Goal: Browse casually

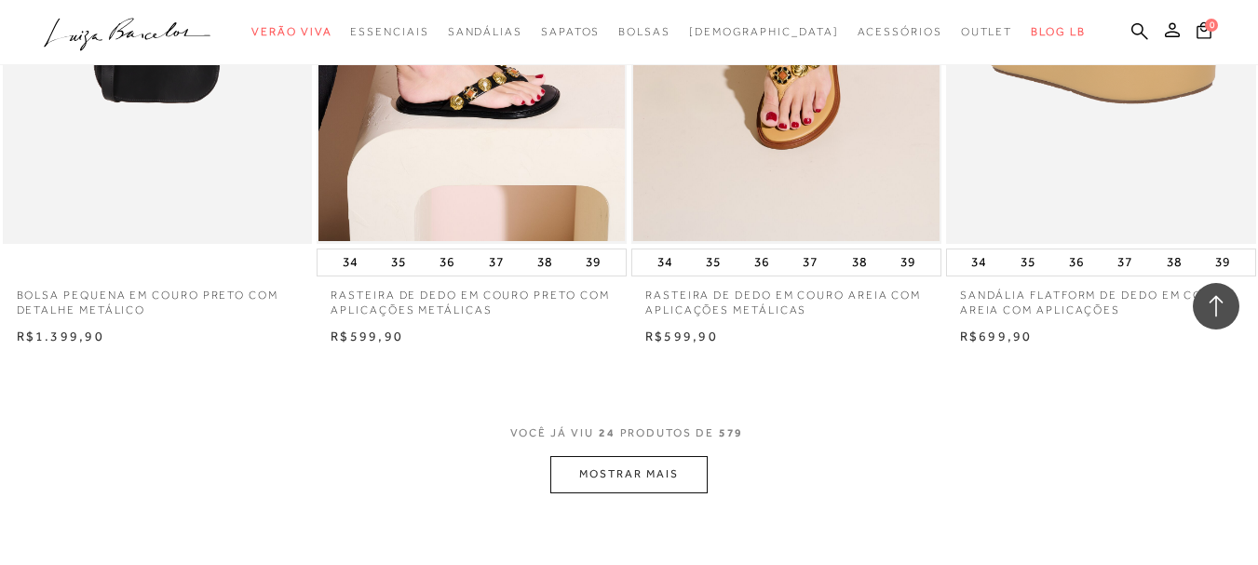
scroll to position [3352, 0]
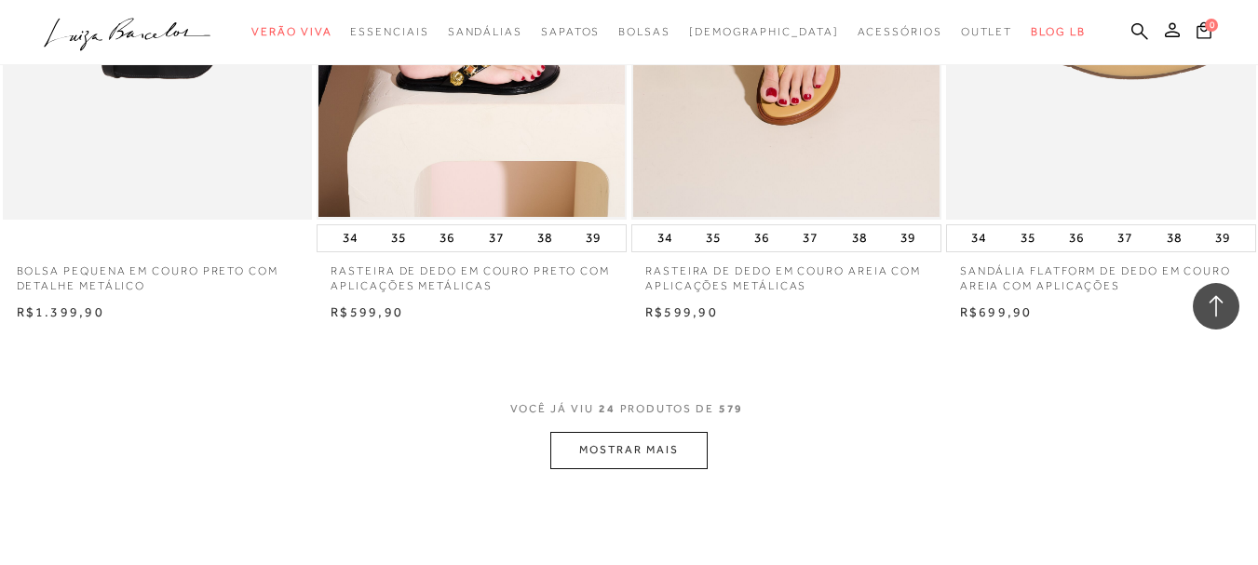
click at [651, 447] on button "MOSTRAR MAIS" at bounding box center [628, 450] width 156 height 36
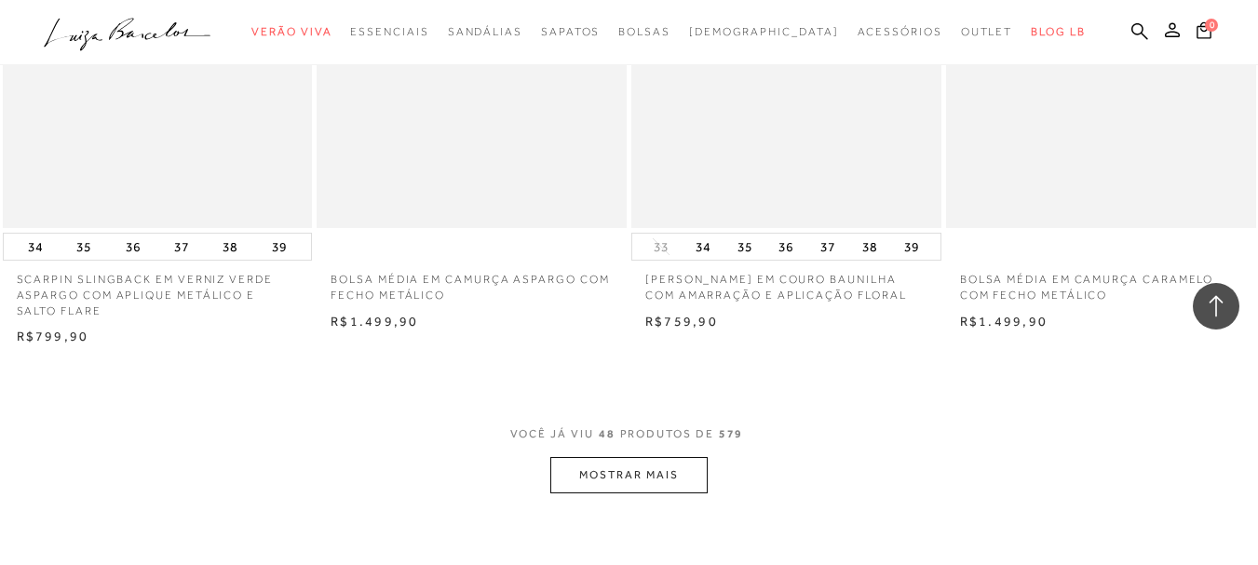
scroll to position [6984, 0]
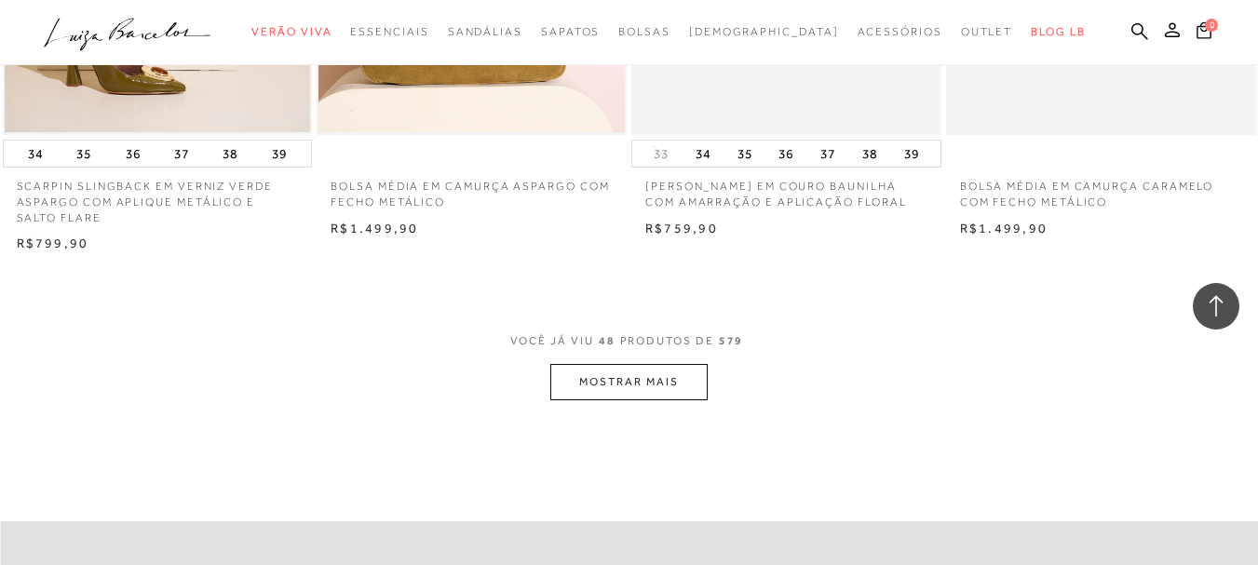
click at [681, 388] on button "MOSTRAR MAIS" at bounding box center [628, 382] width 156 height 36
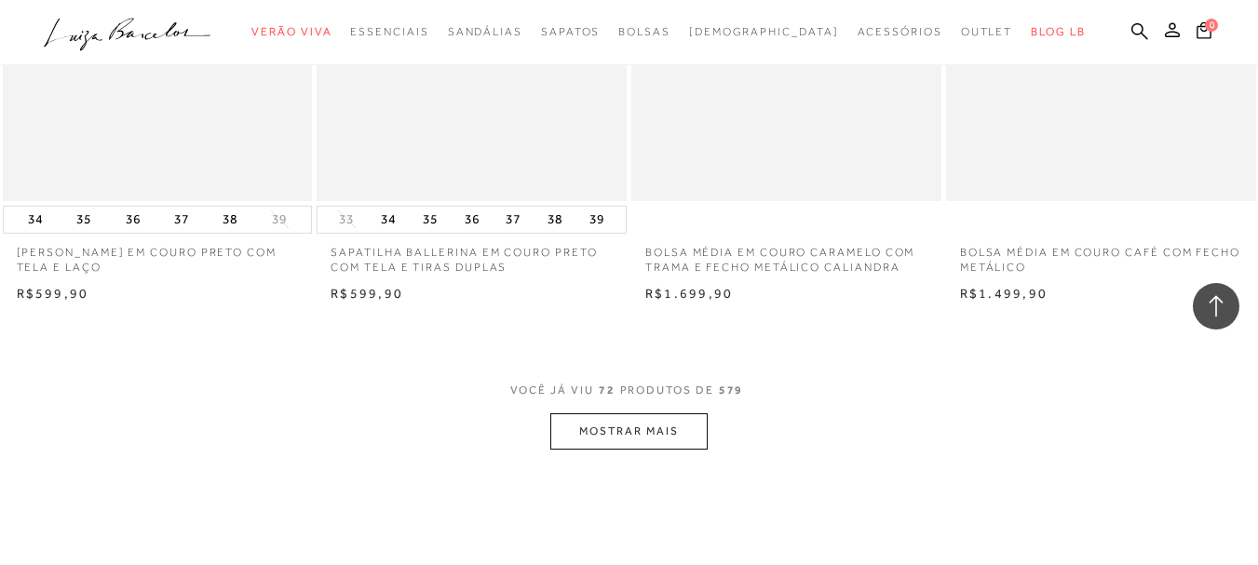
scroll to position [10523, 0]
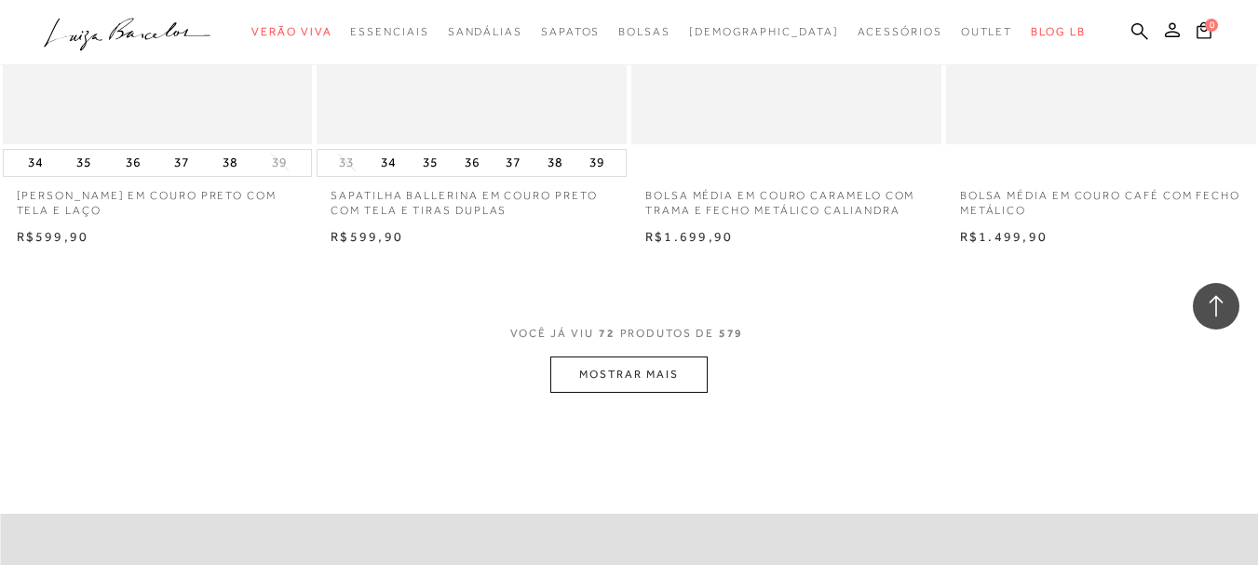
click at [676, 383] on button "MOSTRAR MAIS" at bounding box center [628, 375] width 156 height 36
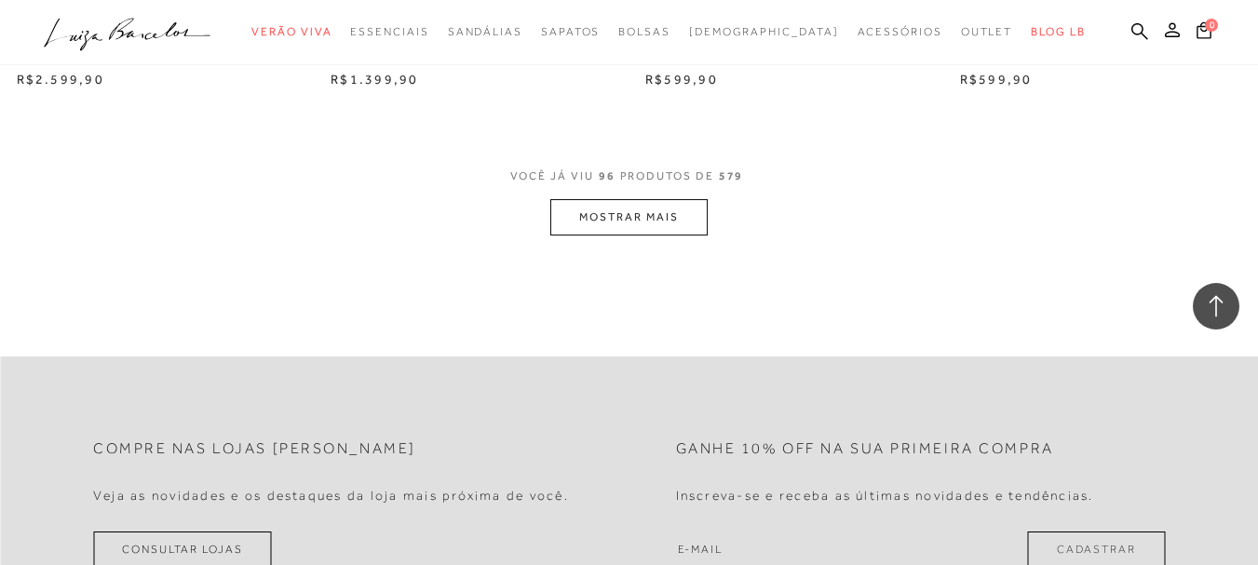
scroll to position [14248, 0]
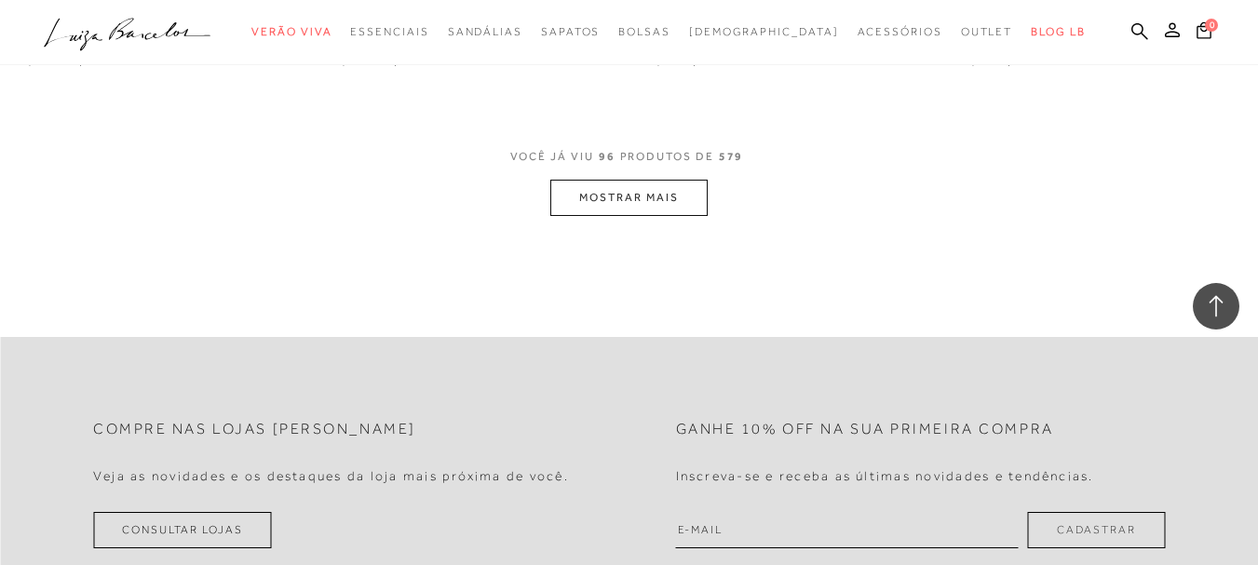
click at [676, 209] on button "MOSTRAR MAIS" at bounding box center [628, 198] width 156 height 36
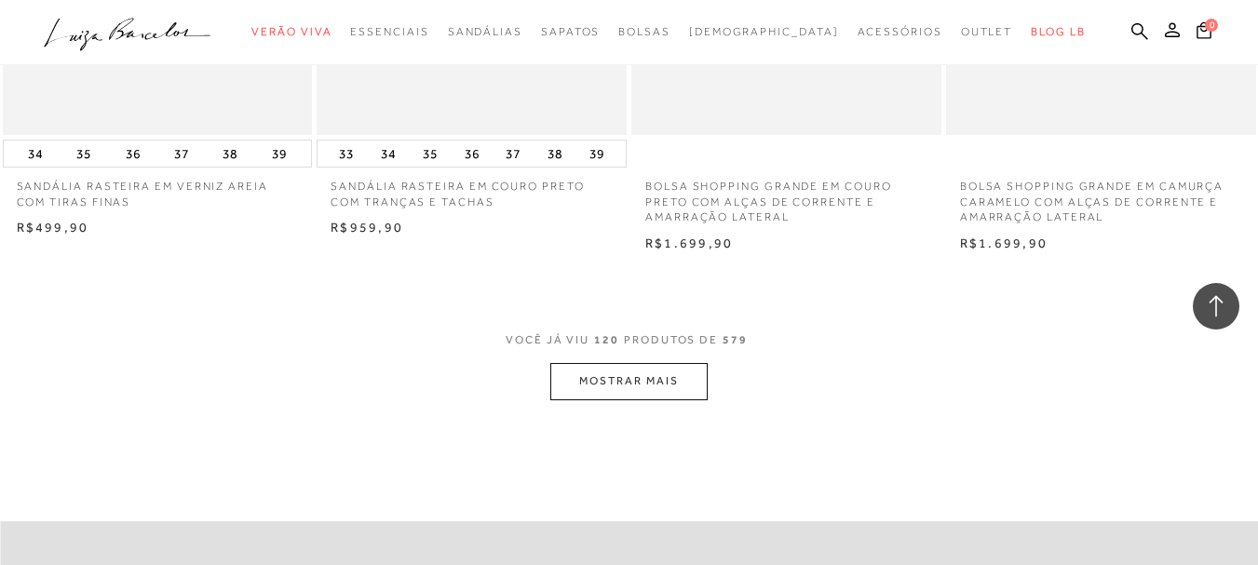
scroll to position [17600, 0]
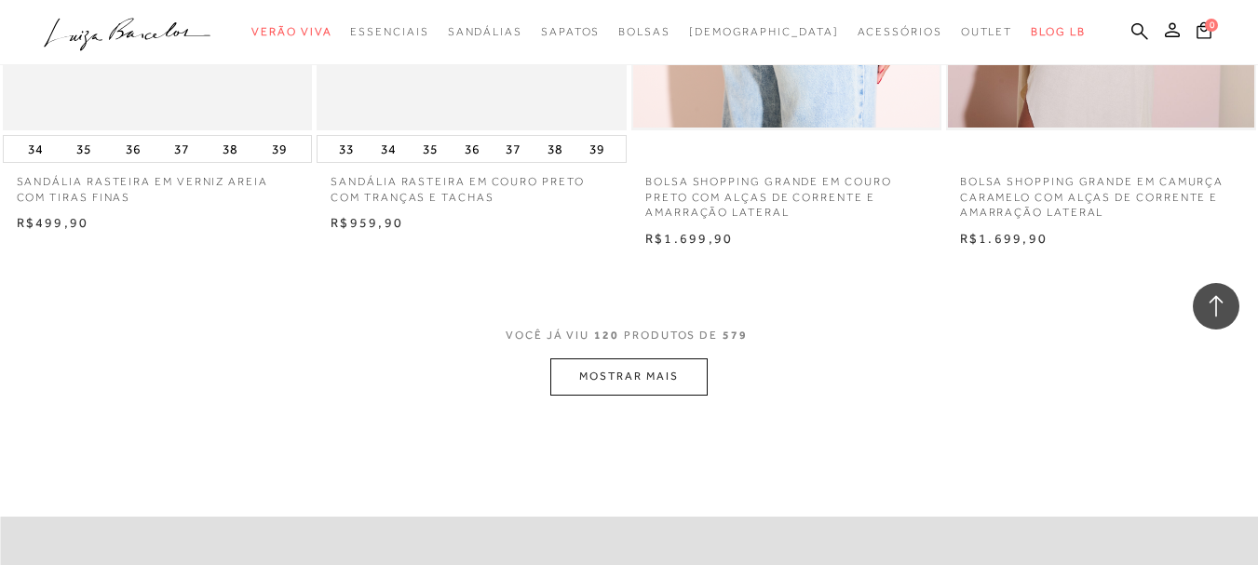
click at [674, 381] on button "MOSTRAR MAIS" at bounding box center [628, 377] width 156 height 36
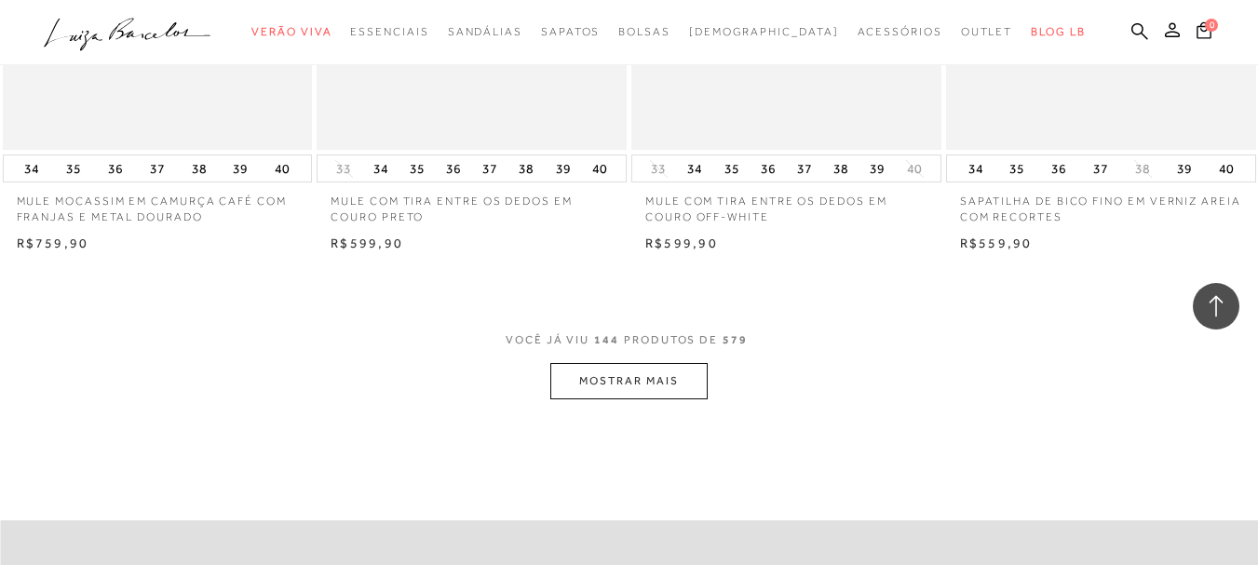
scroll to position [21232, 0]
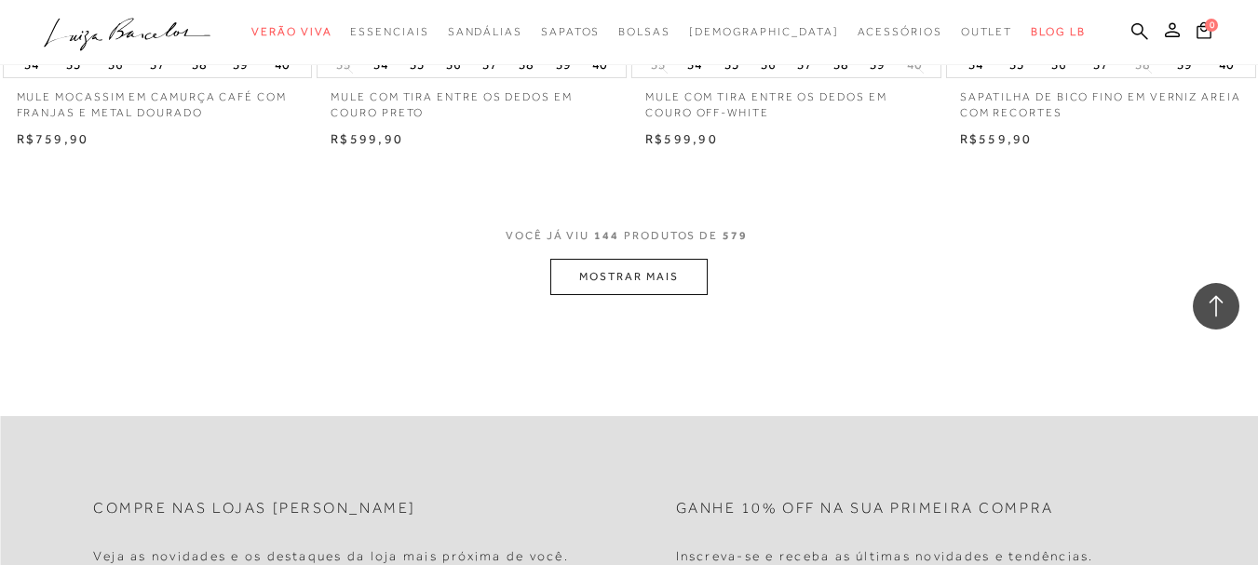
click at [639, 287] on button "MOSTRAR MAIS" at bounding box center [628, 277] width 156 height 36
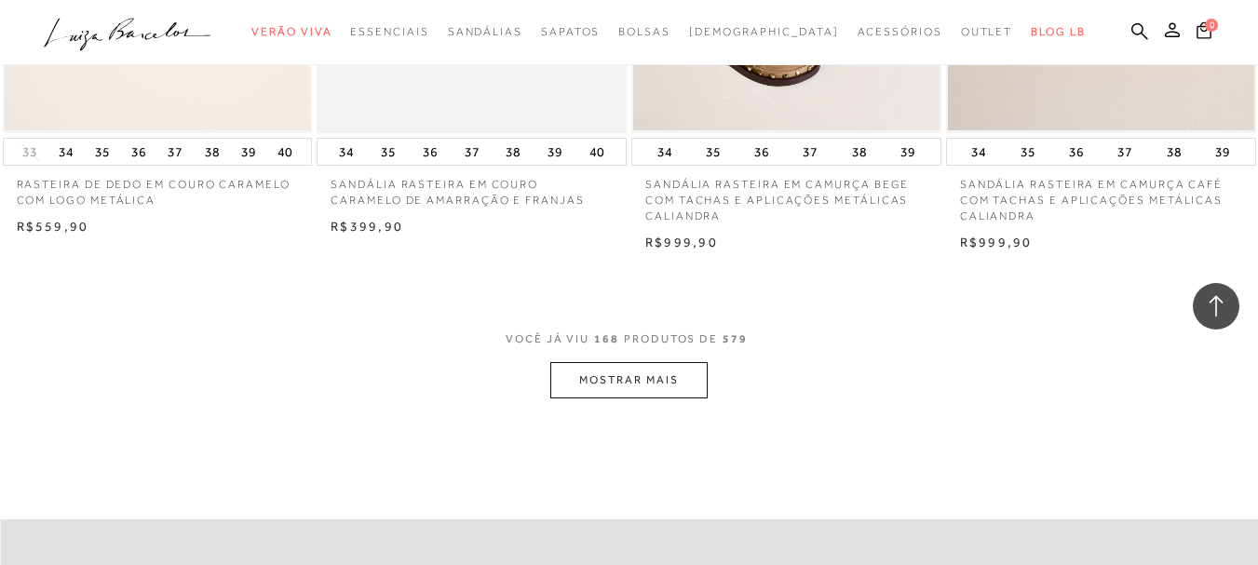
scroll to position [24770, 0]
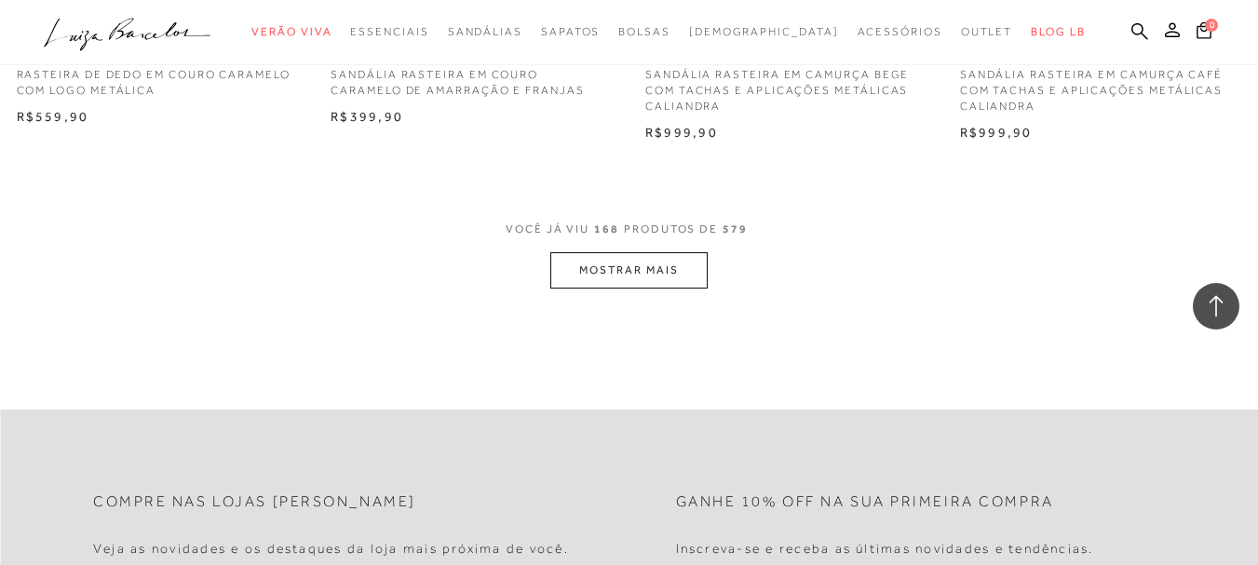
click at [612, 267] on button "MOSTRAR MAIS" at bounding box center [628, 270] width 156 height 36
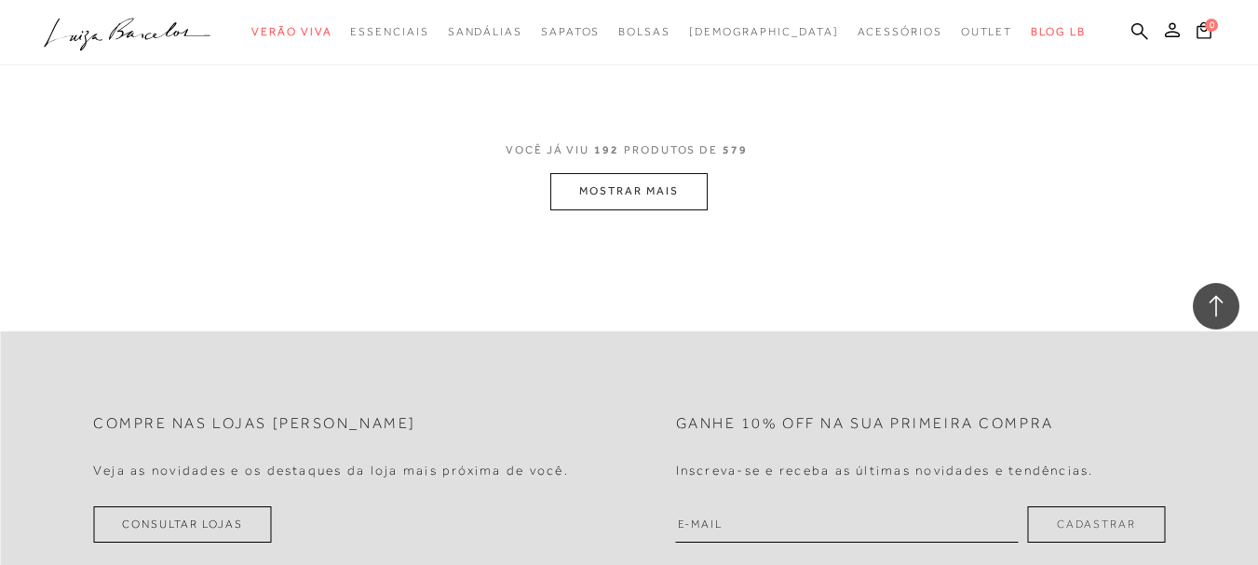
scroll to position [28402, 0]
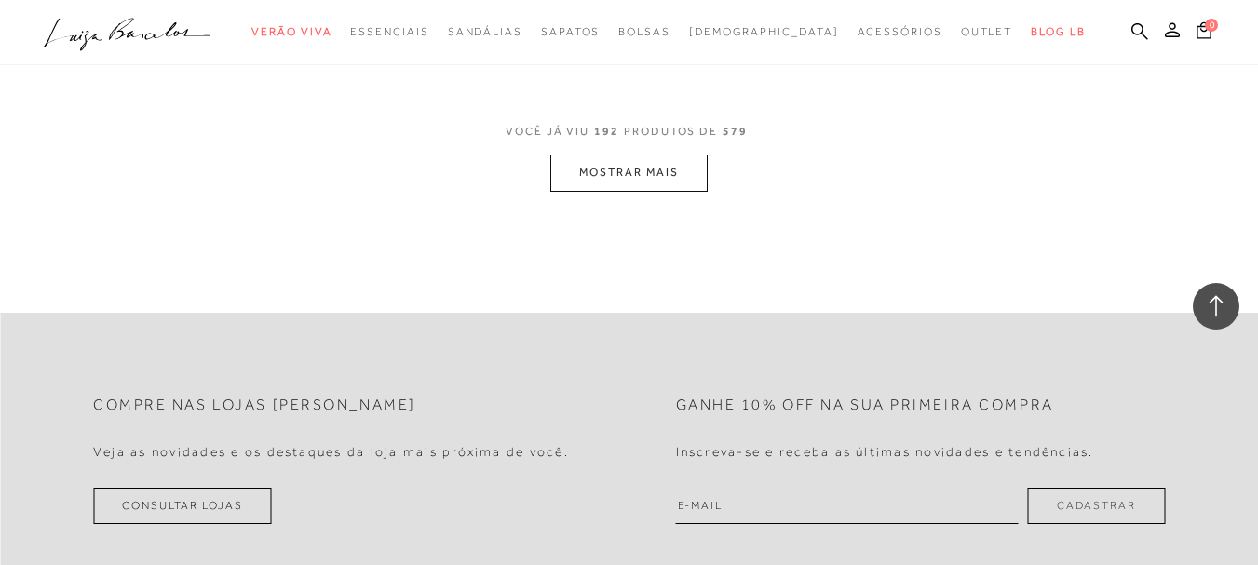
click at [624, 170] on button "MOSTRAR MAIS" at bounding box center [628, 173] width 156 height 36
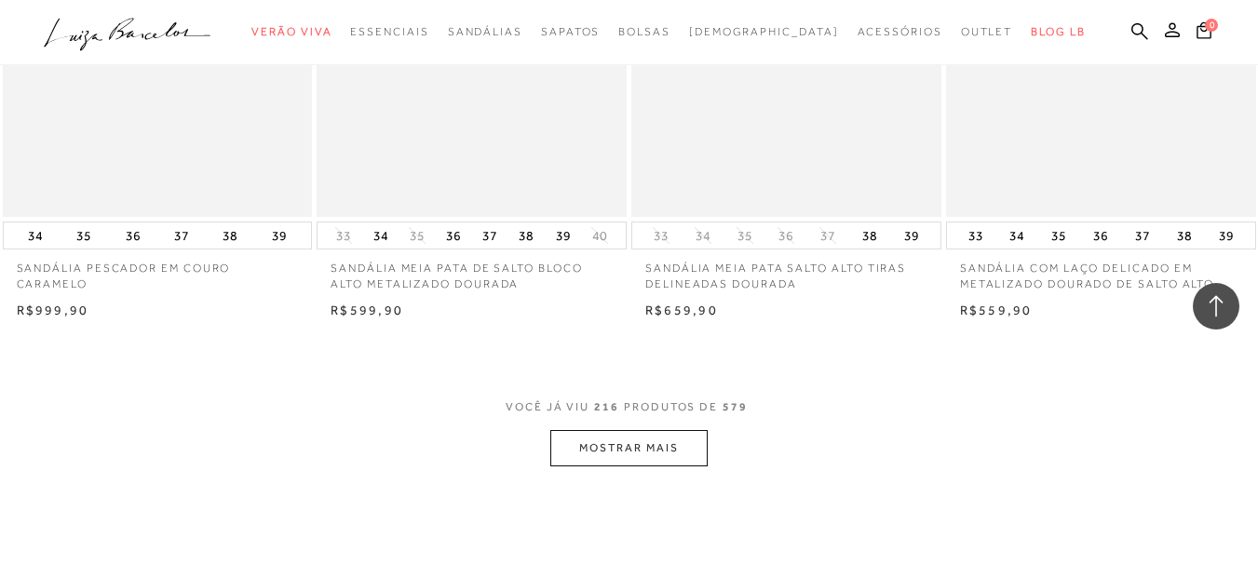
scroll to position [31661, 0]
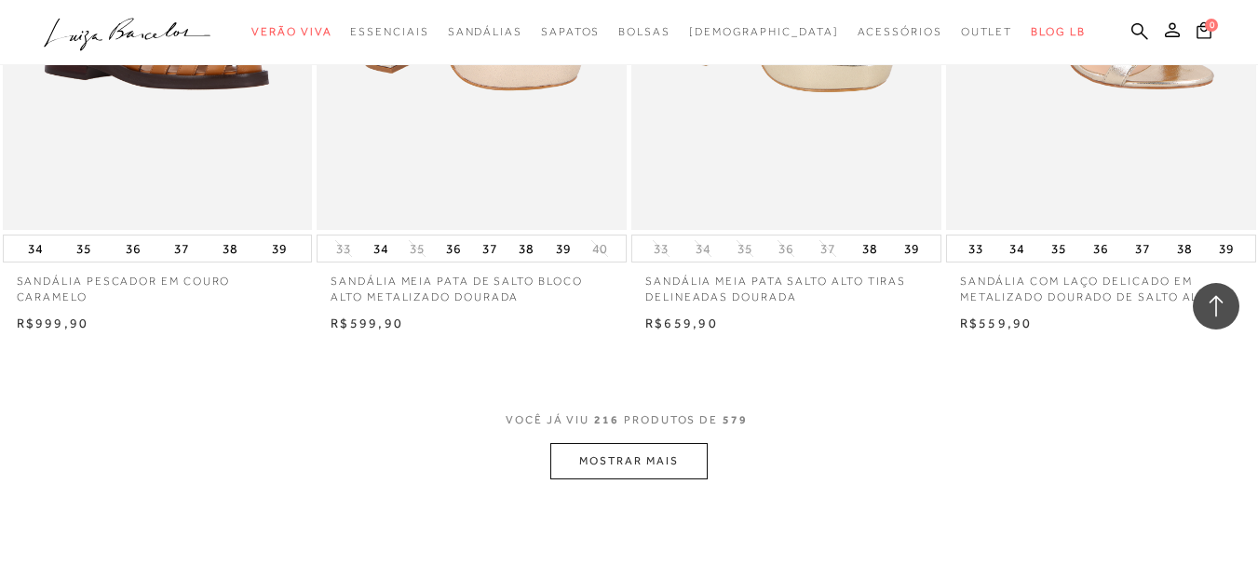
click at [609, 467] on button "MOSTRAR MAIS" at bounding box center [628, 461] width 156 height 36
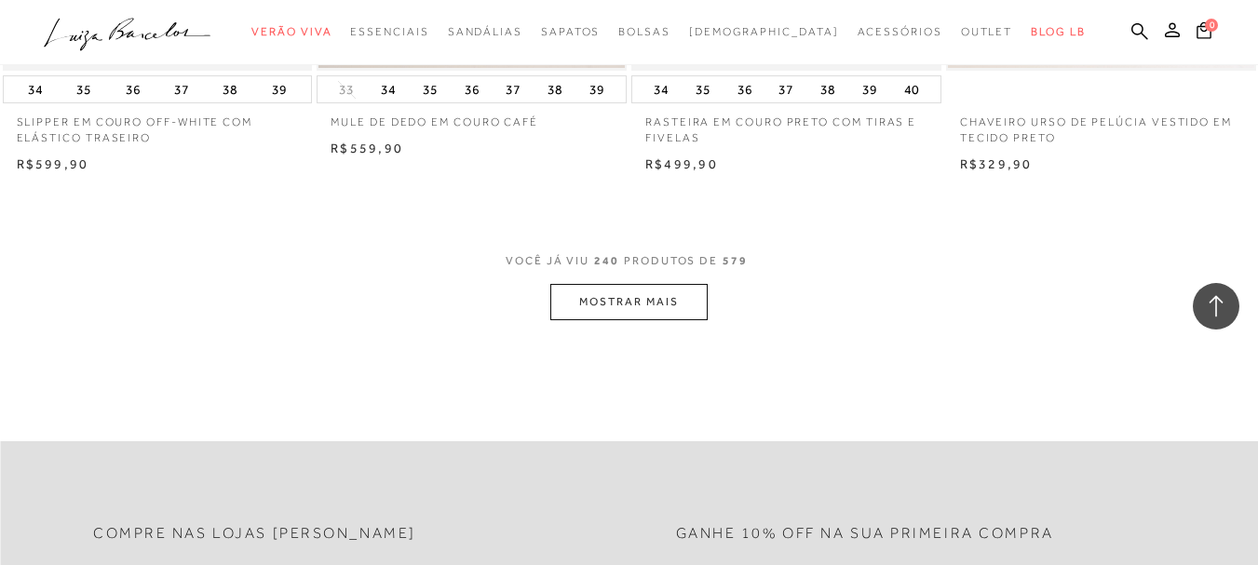
scroll to position [35386, 0]
click at [613, 303] on button "MOSTRAR MAIS" at bounding box center [628, 299] width 156 height 36
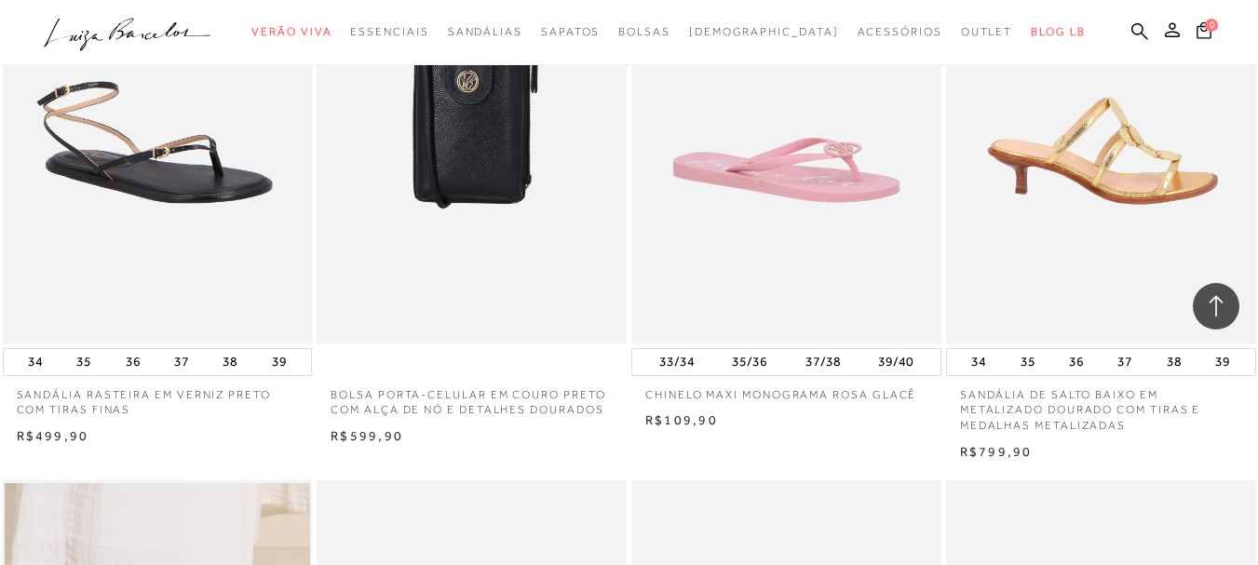
scroll to position [38086, 0]
